Goal: Task Accomplishment & Management: Complete application form

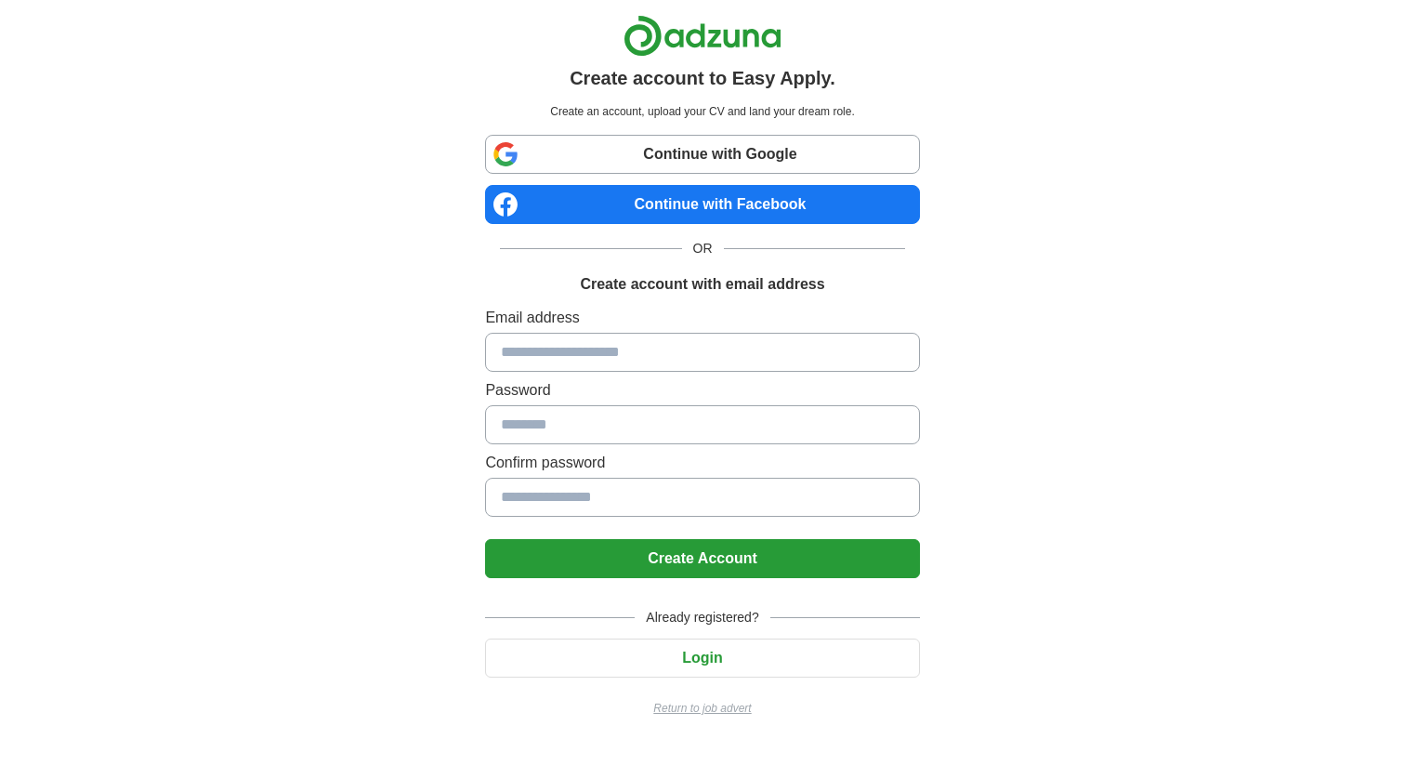
click at [640, 157] on link "Continue with Google" at bounding box center [702, 154] width 434 height 39
